Goal: Register for event/course

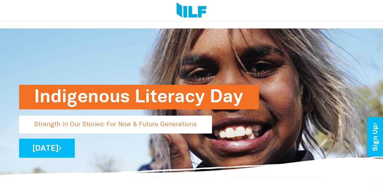
scroll to position [151, 0]
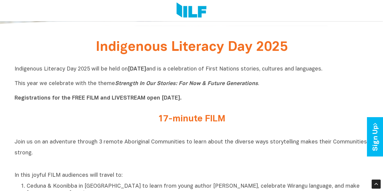
click at [192, 122] on h2 "17-minute FILM" at bounding box center [191, 119] width 227 height 10
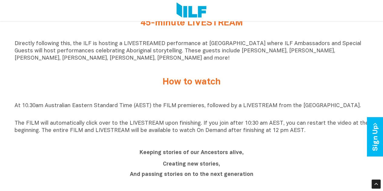
scroll to position [454, 0]
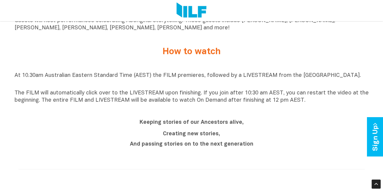
click at [211, 125] on b "Keeping stories of our Ancestors alive," at bounding box center [191, 121] width 104 height 5
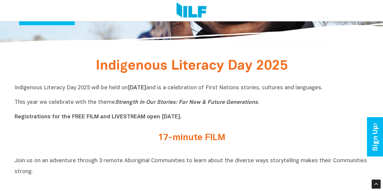
scroll to position [121, 0]
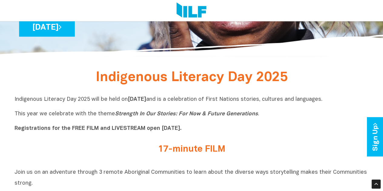
click at [159, 131] on b "Registrations for the FREE FILM and LIVESTREAM open [DATE]." at bounding box center [98, 128] width 167 height 5
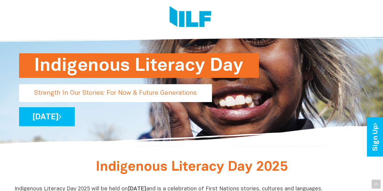
scroll to position [0, 0]
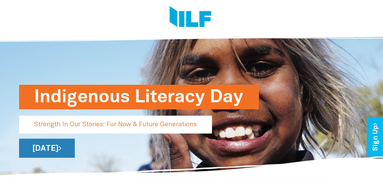
click at [75, 147] on link "[DATE]" at bounding box center [47, 148] width 56 height 19
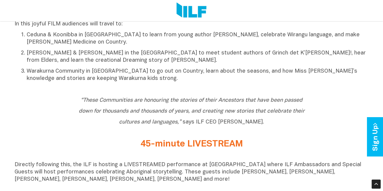
scroll to position [363, 0]
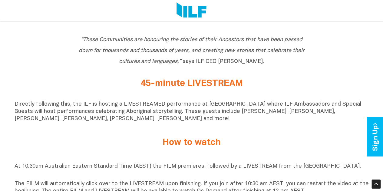
click at [215, 89] on h2 "45-minute LIVESTREAM" at bounding box center [191, 84] width 227 height 10
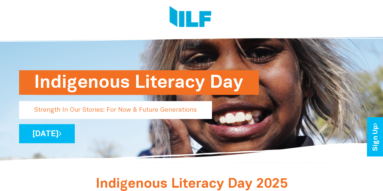
scroll to position [0, 0]
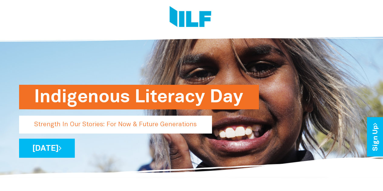
click at [151, 96] on h1 "Indigenous Literacy Day" at bounding box center [138, 97] width 209 height 24
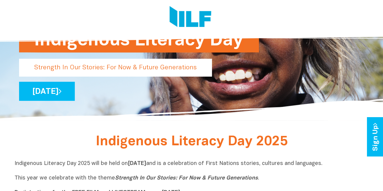
scroll to position [60, 0]
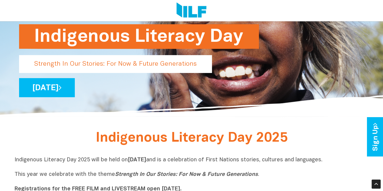
click at [165, 66] on p "Strength In Our Stories: For Now & Future Generations" at bounding box center [115, 64] width 193 height 18
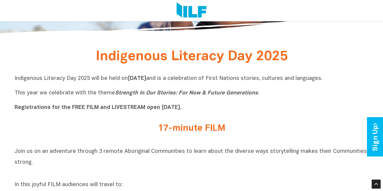
scroll to position [151, 0]
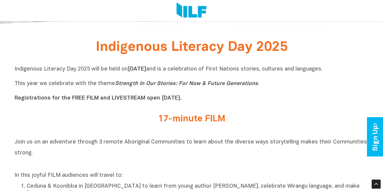
click at [162, 98] on b "Registrations for the FREE FILM and LIVESTREAM open [DATE]." at bounding box center [98, 98] width 167 height 5
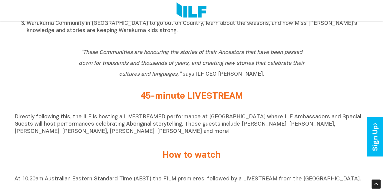
scroll to position [363, 0]
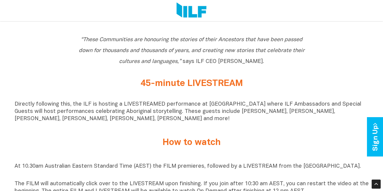
click at [227, 87] on h2 "45-minute LIVESTREAM" at bounding box center [191, 84] width 227 height 10
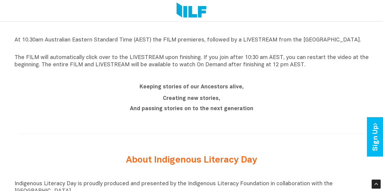
scroll to position [514, 0]
